Goal: Use online tool/utility: Utilize a website feature to perform a specific function

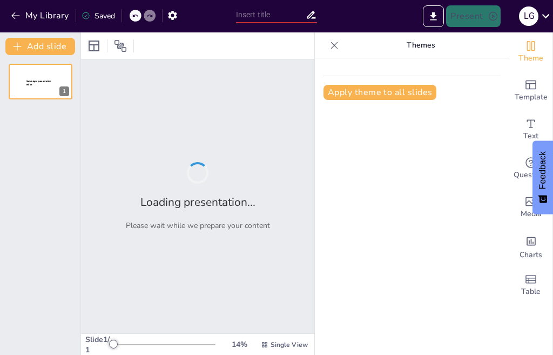
type input "Historia y Estructura [PERSON_NAME] Persa"
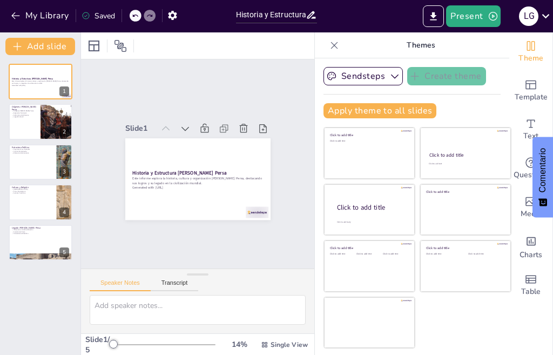
click at [331, 42] on icon at bounding box center [334, 45] width 7 height 7
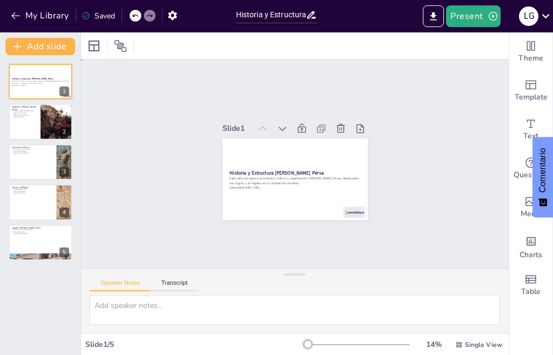
click at [381, 92] on div "Slide 1 Historia y Estructura [PERSON_NAME] Persa Este informe explora la histo…" at bounding box center [294, 164] width 293 height 462
click at [10, 16] on icon "button" at bounding box center [15, 15] width 11 height 11
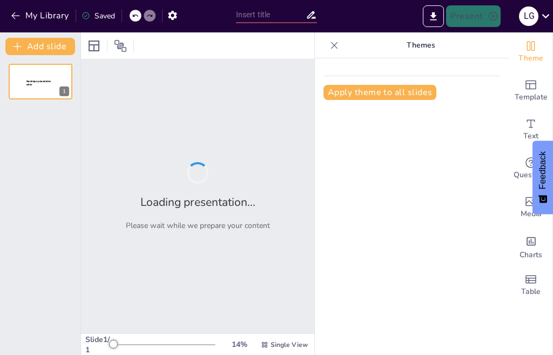
type input "Colombia: Un Mosaico de Culturas y Tradiciones"
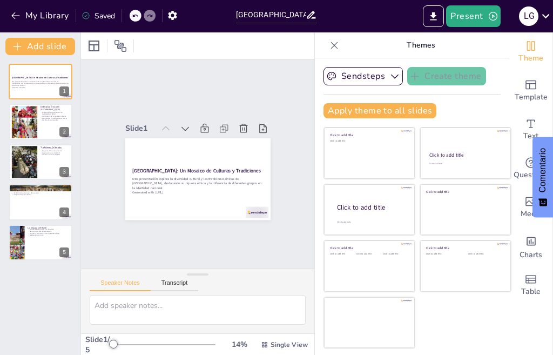
click at [331, 46] on icon at bounding box center [334, 45] width 7 height 7
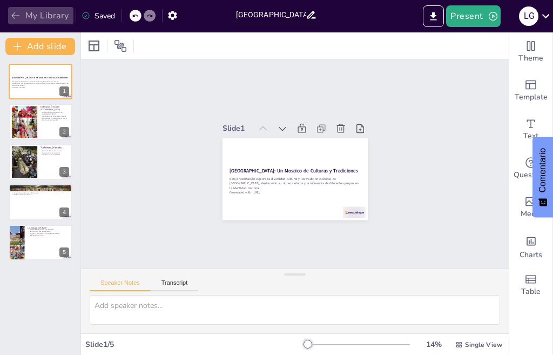
click at [17, 15] on icon "button" at bounding box center [15, 15] width 11 height 11
